Goal: Information Seeking & Learning: Learn about a topic

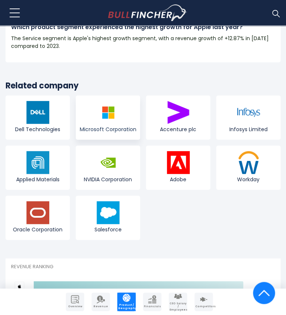
scroll to position [1509, 0]
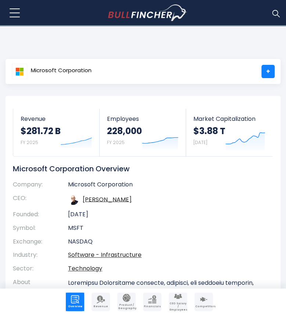
click at [193, 219] on td "Apr 4, 1975" at bounding box center [165, 215] width 194 height 14
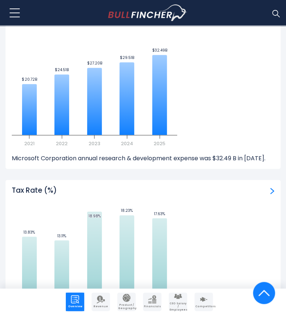
scroll to position [2319, 0]
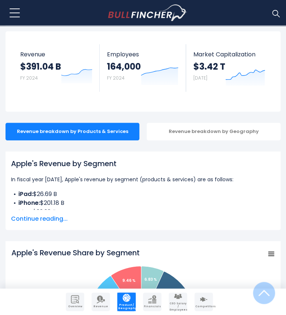
scroll to position [37, 0]
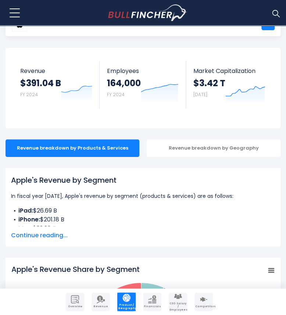
click at [34, 230] on div "Apple's Revenue by Segment In fiscal year 2024, Apple's revenue by segment (pro…" at bounding box center [143, 207] width 264 height 65
click at [36, 234] on span "Continue reading..." at bounding box center [143, 235] width 264 height 9
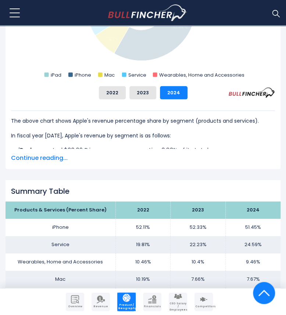
scroll to position [442, 0]
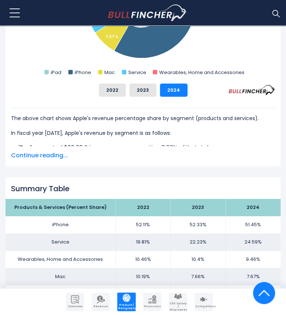
click at [43, 156] on span "Continue reading..." at bounding box center [143, 155] width 264 height 9
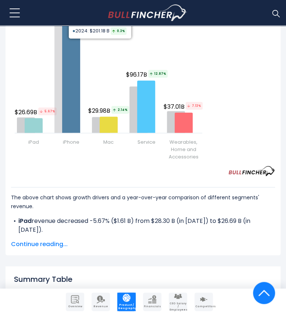
scroll to position [1031, 0]
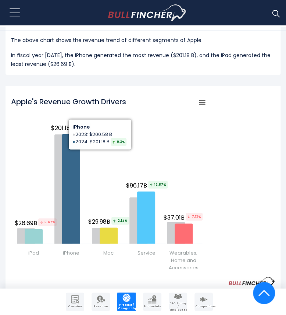
click at [206, 102] on div "Apple's Revenue Growth Drivers Created with Highcharts 12.1.2 Chart context men…" at bounding box center [143, 184] width 264 height 184
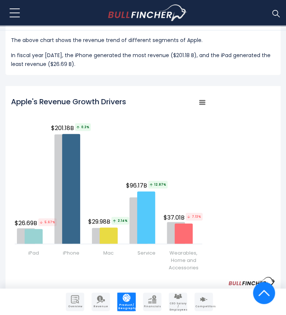
click at [201, 101] on rect "Apple's Revenue Growth Drivers" at bounding box center [202, 102] width 10 height 10
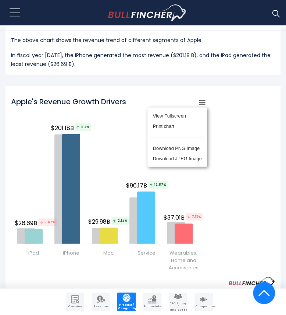
click at [201, 101] on div "View Fullscreen Print chart Download PNG Image Download JPEG Image" at bounding box center [177, 137] width 80 height 80
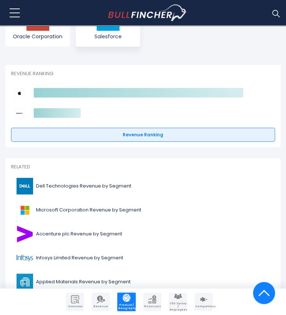
scroll to position [1804, 0]
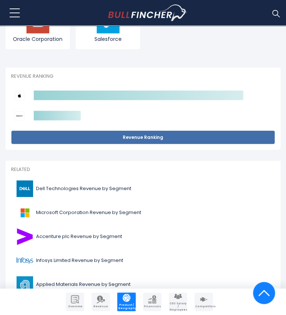
click at [116, 136] on link "Revenue Ranking" at bounding box center [143, 137] width 264 height 14
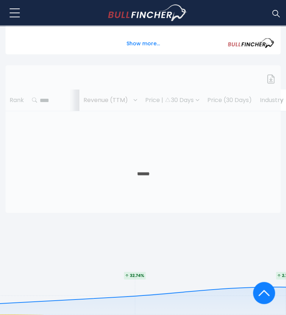
scroll to position [320, 0]
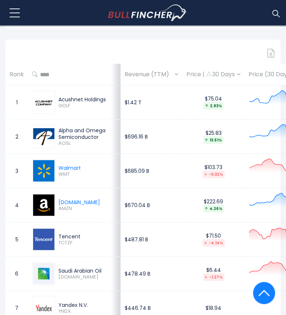
click at [134, 222] on td "$487.81 B" at bounding box center [152, 239] width 62 height 34
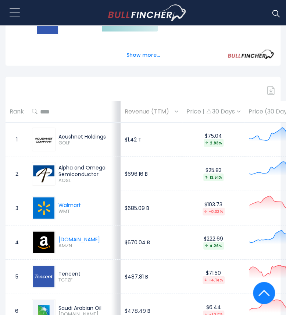
scroll to position [295, 0]
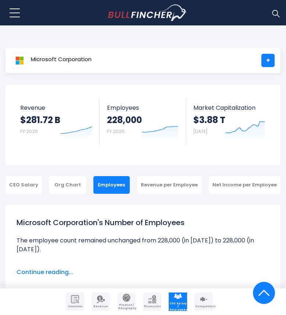
scroll to position [1172, 0]
